Goal: Task Accomplishment & Management: Manage account settings

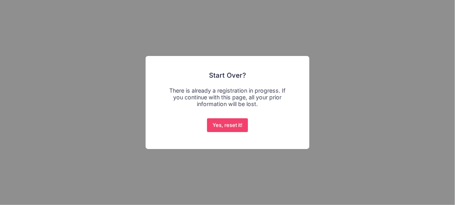
click at [272, 90] on div "There is already a registration in progress. If you continue with this page, al…" at bounding box center [227, 97] width 125 height 20
click at [224, 120] on button "Yes, reset it!" at bounding box center [227, 125] width 41 height 14
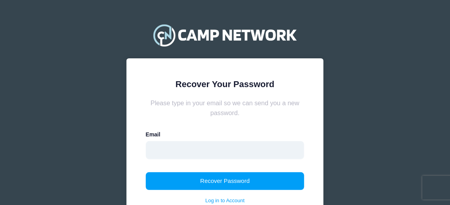
click at [159, 152] on input "email" at bounding box center [225, 150] width 159 height 18
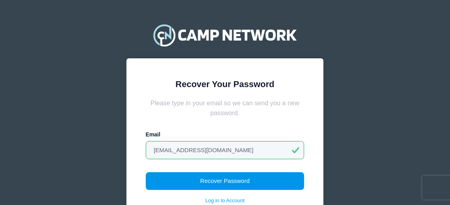
click at [183, 181] on button "Recover Password" at bounding box center [225, 181] width 159 height 18
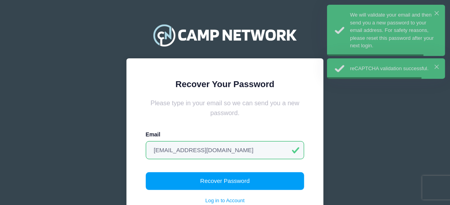
click at [268, 137] on div "Email ericcannon360@gmail.com" at bounding box center [225, 144] width 159 height 29
click at [258, 148] on input "ericcannon360@gmail.com" at bounding box center [225, 150] width 159 height 18
drag, startPoint x: 232, startPoint y: 151, endPoint x: 189, endPoint y: 143, distance: 43.2
click at [190, 145] on input "ericcannon360@gmail.com" at bounding box center [225, 150] width 159 height 18
click at [241, 150] on input "ericcannon360@gmail.com" at bounding box center [225, 150] width 159 height 18
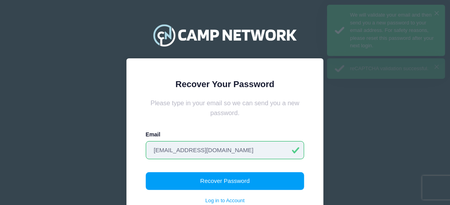
click at [202, 150] on input "ericcannon360@gmail.com" at bounding box center [225, 150] width 159 height 18
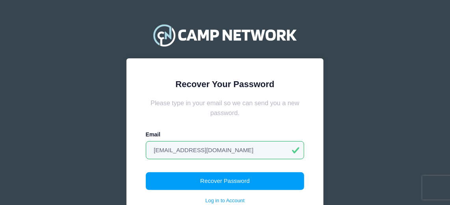
drag, startPoint x: 338, startPoint y: 168, endPoint x: 280, endPoint y: 153, distance: 59.7
click at [337, 168] on div "Recover Your Password Please type in your email so we can send you a new passwo…" at bounding box center [224, 140] width 235 height 280
drag, startPoint x: 249, startPoint y: 153, endPoint x: 67, endPoint y: 137, distance: 183.0
click at [67, 137] on div "Recover Your Password Please type in your email so we can send you a new passwo…" at bounding box center [225, 140] width 450 height 280
type input "khcannon57@gmail.com"
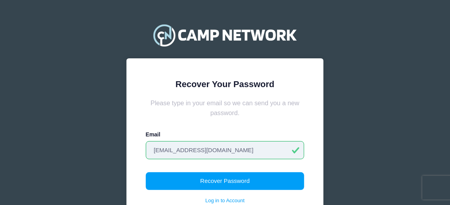
click at [146, 172] on button "Recover Password" at bounding box center [225, 181] width 159 height 18
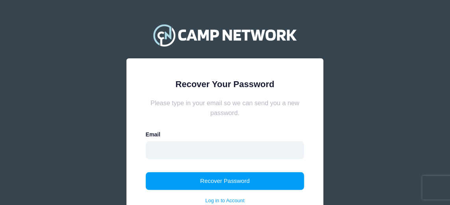
click at [192, 149] on input "email" at bounding box center [225, 150] width 159 height 18
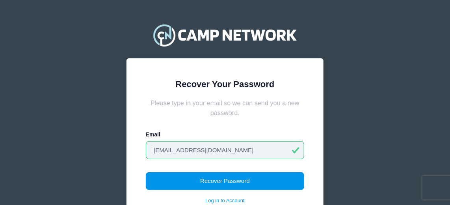
type input "khcannon57@gmail.com"
click at [230, 180] on button "Recover Password" at bounding box center [225, 181] width 159 height 18
